Goal: Information Seeking & Learning: Learn about a topic

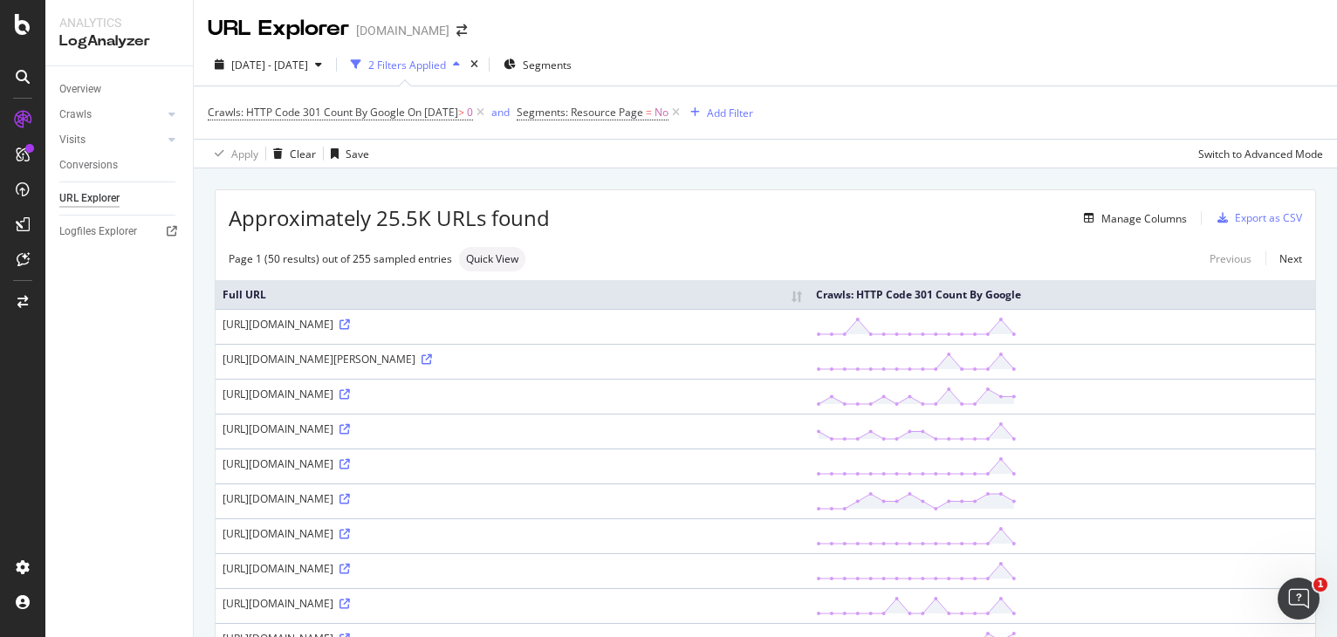
click at [112, 33] on div "LogAnalyzer" at bounding box center [119, 41] width 120 height 20
click at [24, 130] on div at bounding box center [23, 120] width 28 height 28
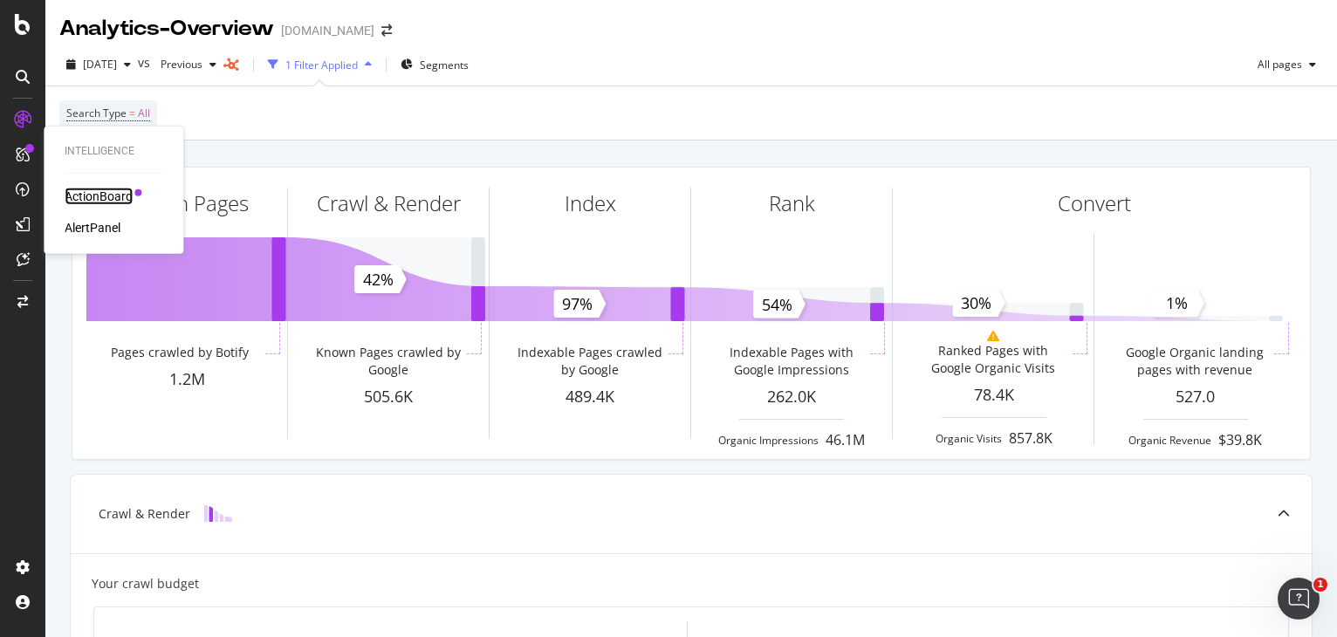
click at [117, 193] on div "ActionBoard" at bounding box center [99, 196] width 68 height 17
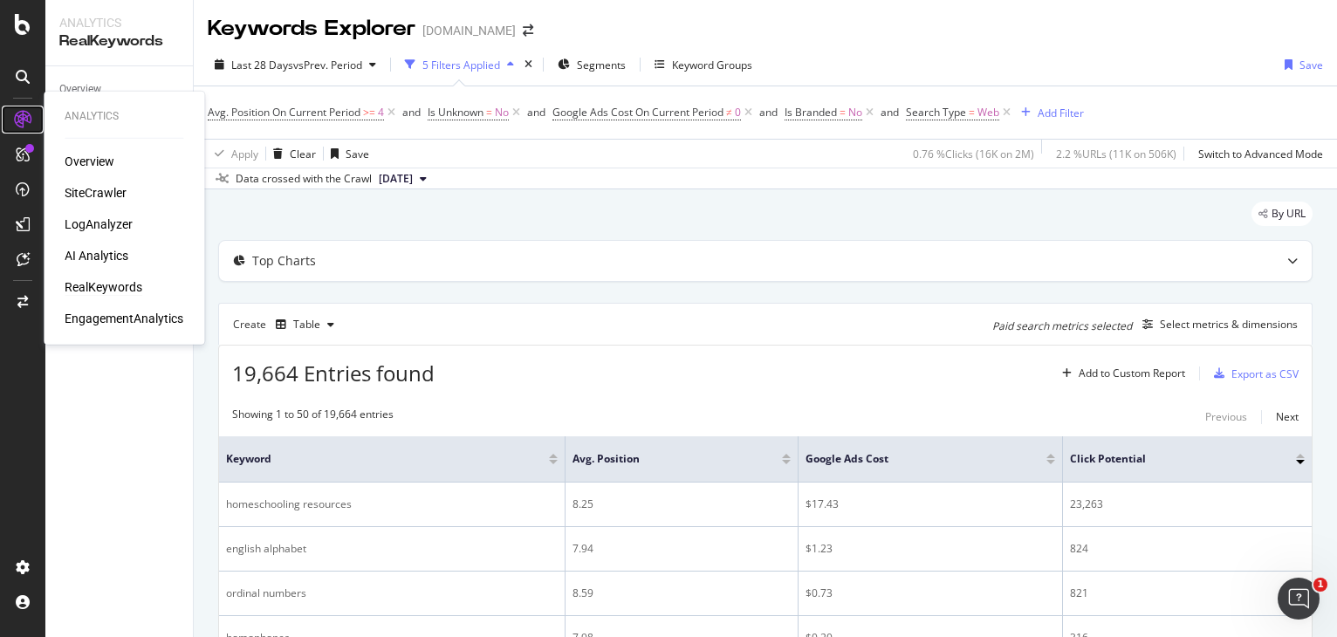
click at [17, 111] on icon at bounding box center [22, 119] width 17 height 17
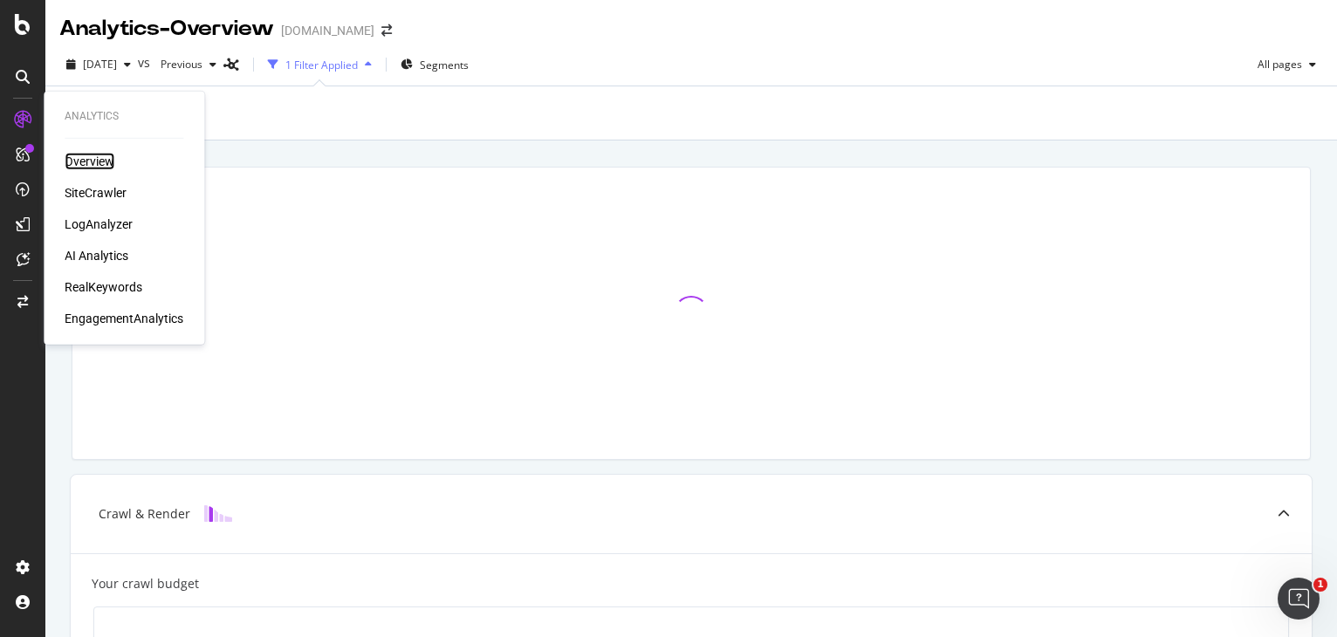
click at [84, 159] on div "Overview" at bounding box center [90, 161] width 50 height 17
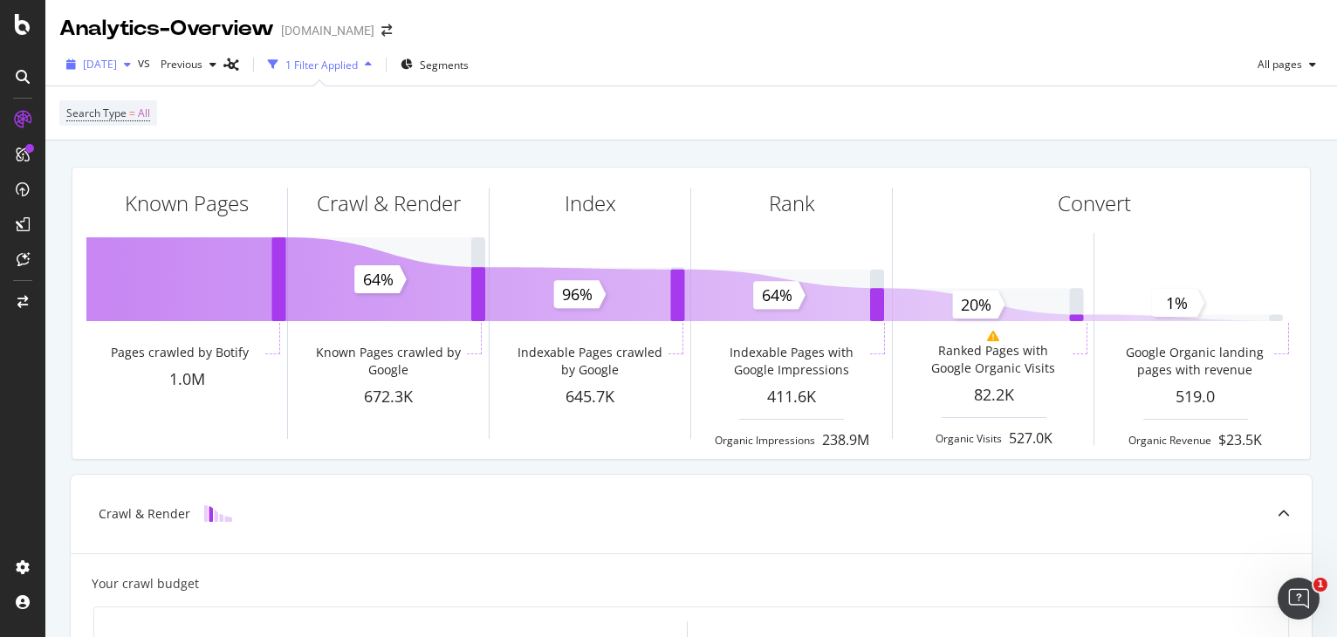
click at [117, 60] on span "[DATE]" at bounding box center [100, 64] width 34 height 15
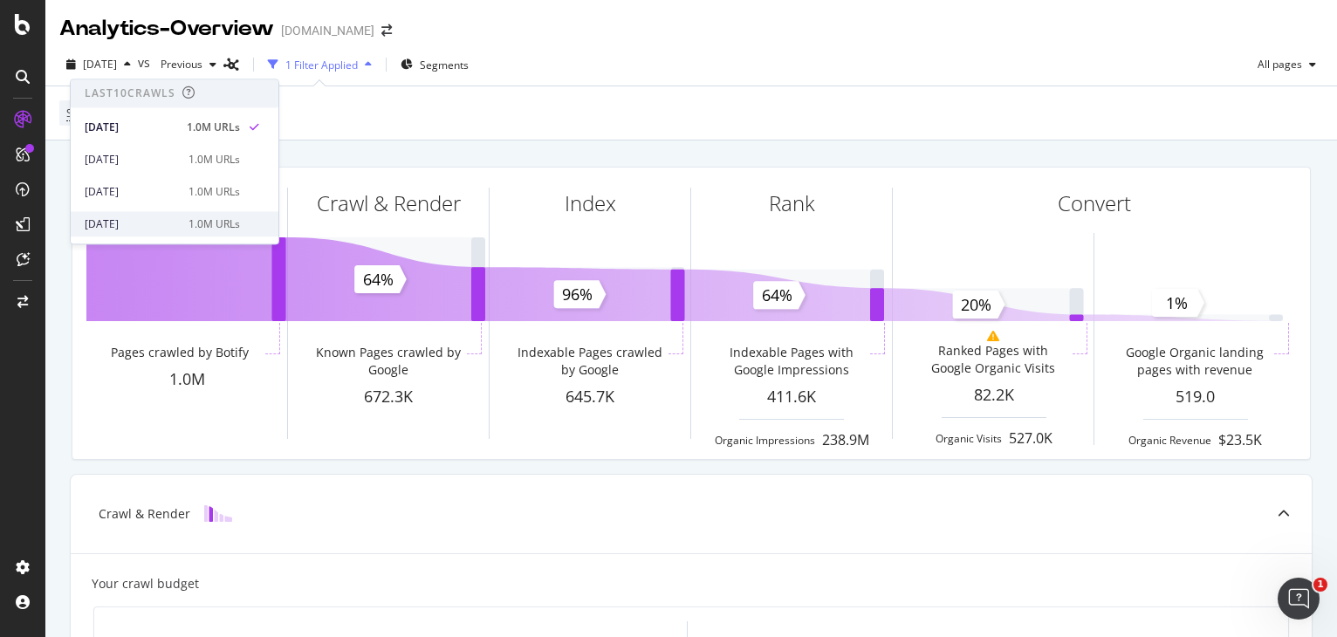
click at [161, 217] on div "[DATE]" at bounding box center [131, 224] width 93 height 16
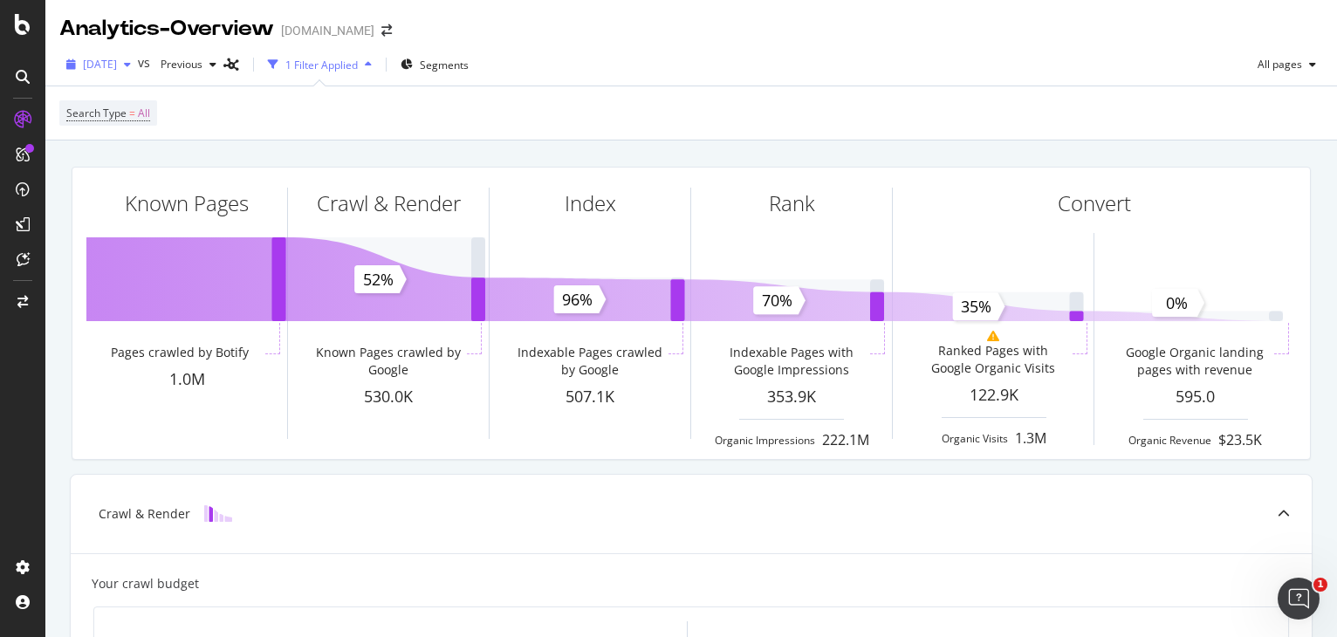
click at [138, 65] on div "button" at bounding box center [127, 64] width 21 height 10
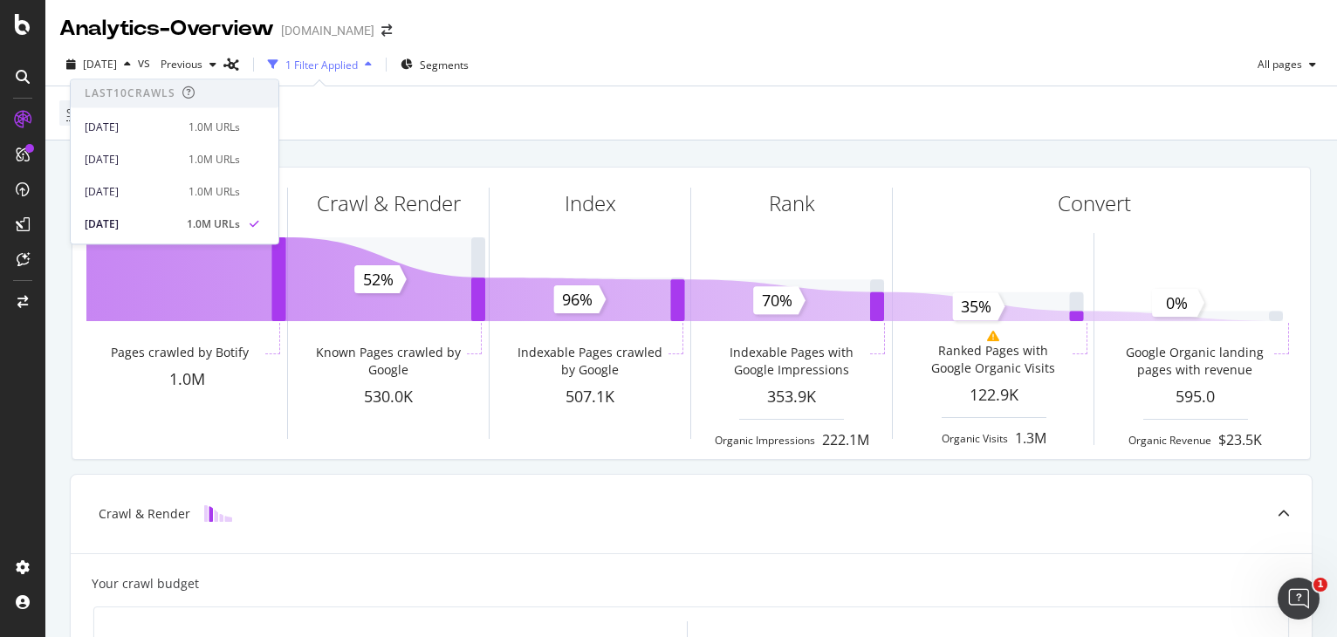
click at [46, 119] on div "Search Type = All" at bounding box center [690, 112] width 1291 height 54
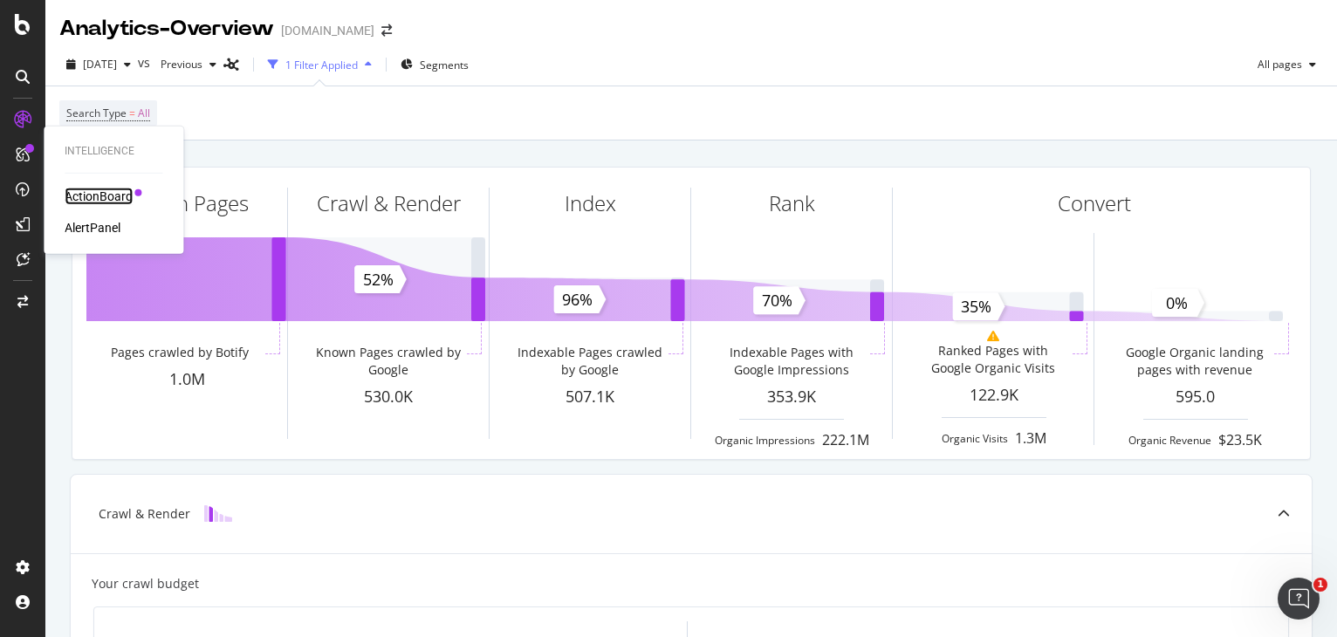
click at [119, 203] on div "ActionBoard" at bounding box center [99, 196] width 68 height 17
click at [110, 194] on div "ActionBoard" at bounding box center [99, 196] width 68 height 17
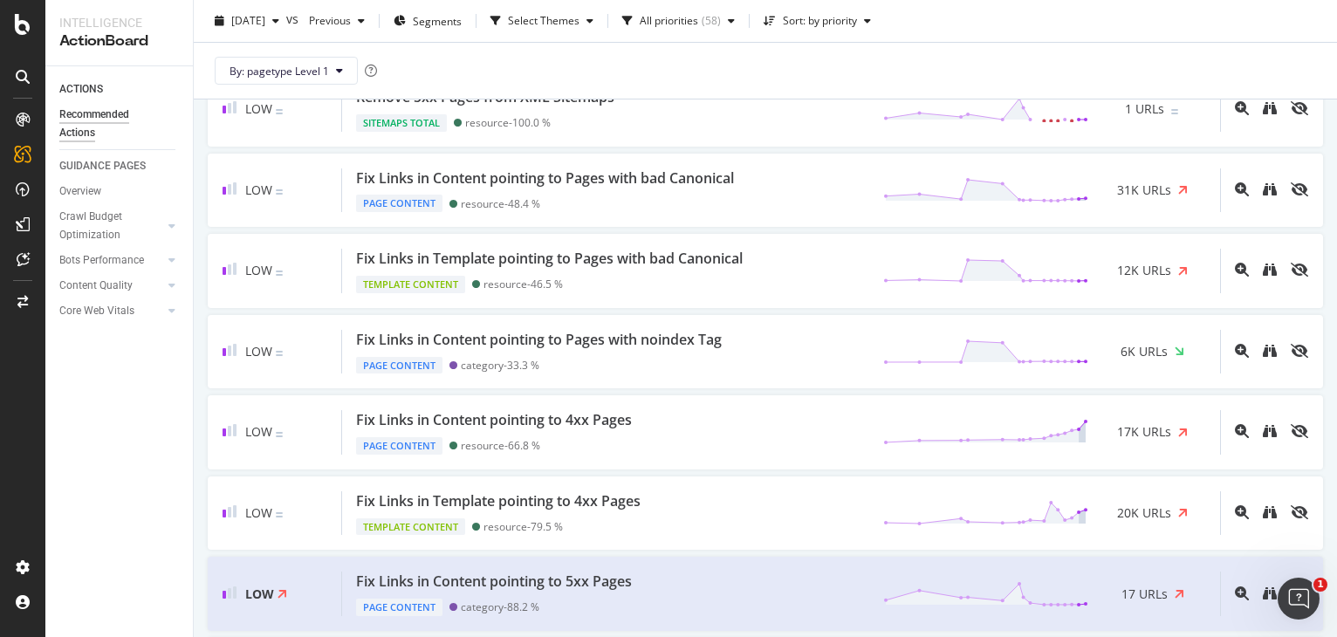
scroll to position [2007, 0]
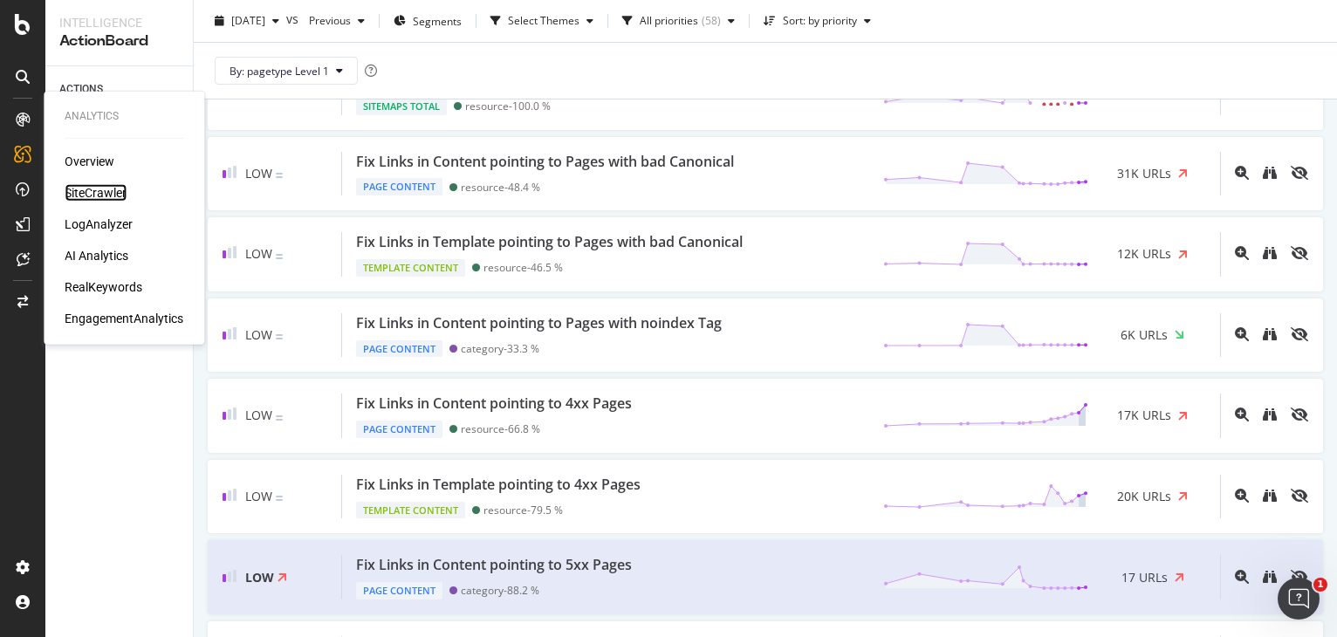
click at [96, 196] on div "SiteCrawler" at bounding box center [96, 192] width 62 height 17
